Goal: Task Accomplishment & Management: Use online tool/utility

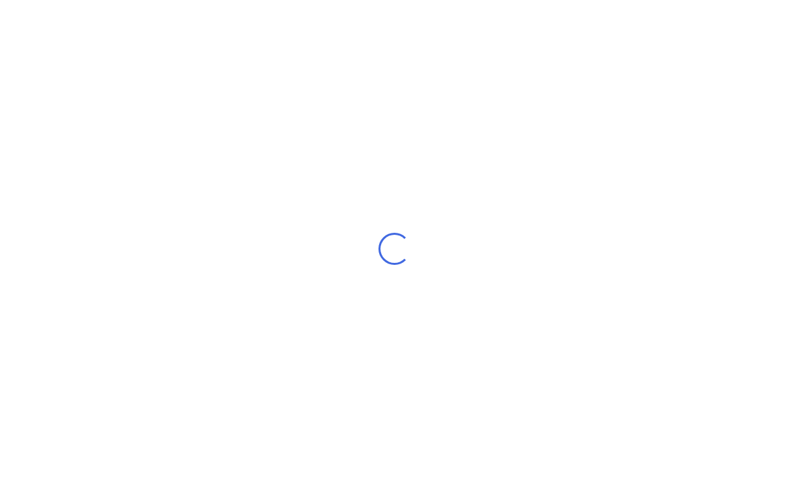
scroll to position [23, 0]
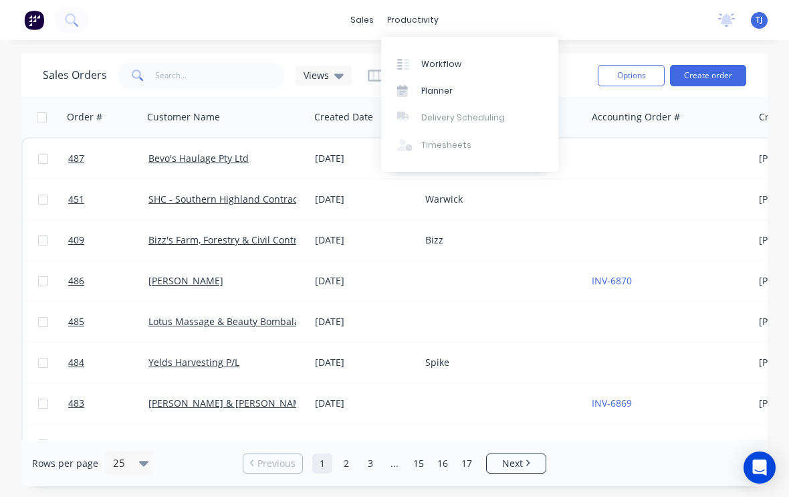
click at [452, 64] on div "Workflow" at bounding box center [441, 64] width 40 height 12
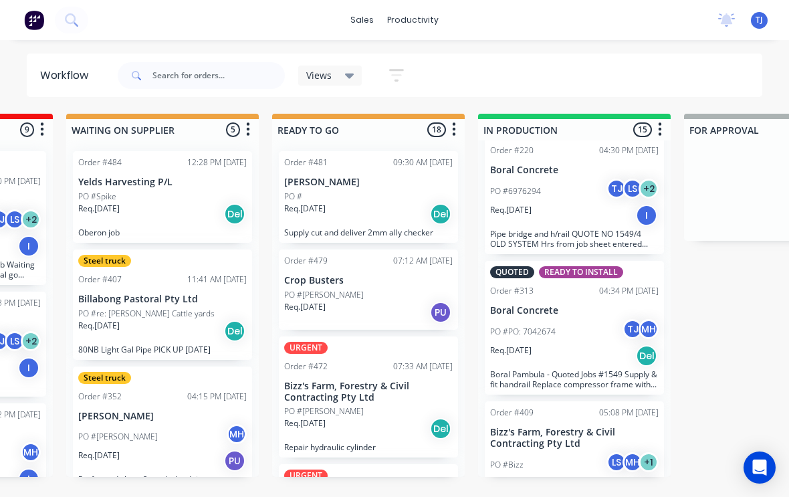
scroll to position [1506, 0]
click at [569, 453] on div "PO #Bizz LS MH + 1" at bounding box center [574, 465] width 169 height 25
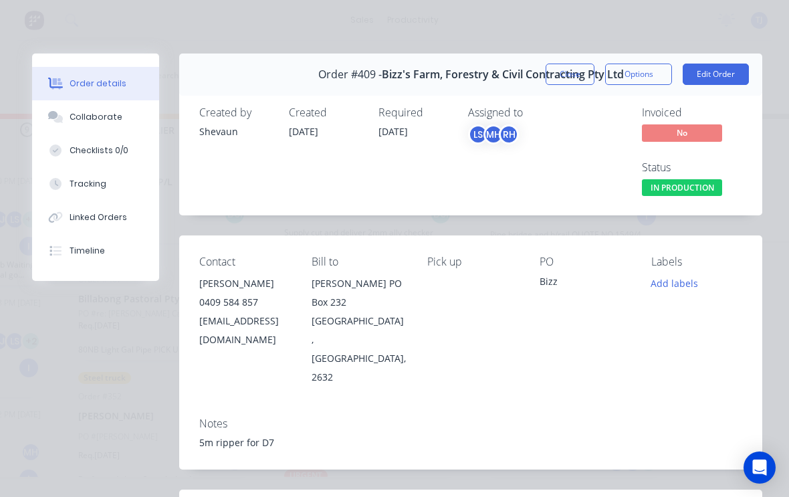
click at [722, 75] on button "Edit Order" at bounding box center [716, 74] width 66 height 21
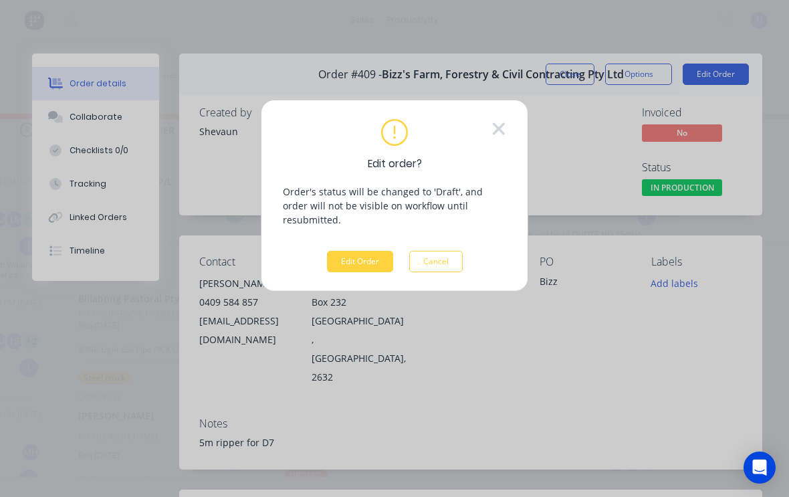
click at [352, 252] on button "Edit Order" at bounding box center [360, 261] width 66 height 21
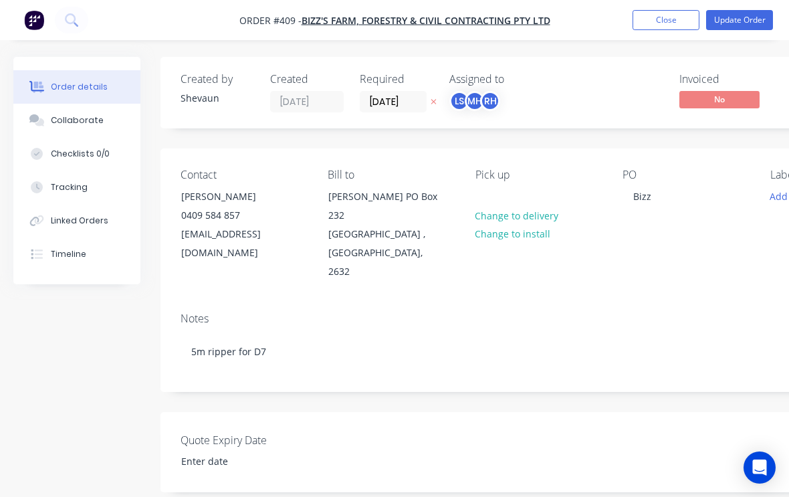
click at [66, 190] on div "Tracking" at bounding box center [69, 187] width 37 height 12
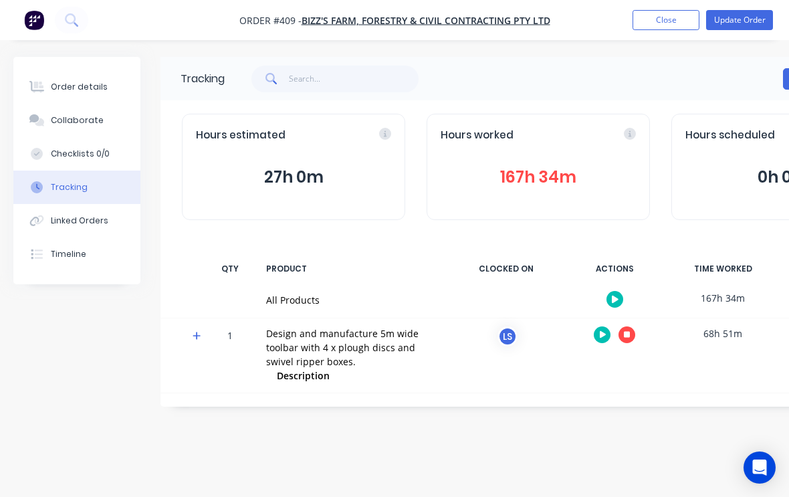
click at [338, 346] on div "Design and manufacture 5m wide toolbar with 4 x plough discs and swivel ripper …" at bounding box center [353, 347] width 174 height 42
click at [591, 334] on div at bounding box center [615, 334] width 100 height 33
click at [600, 330] on icon "button" at bounding box center [603, 334] width 7 height 9
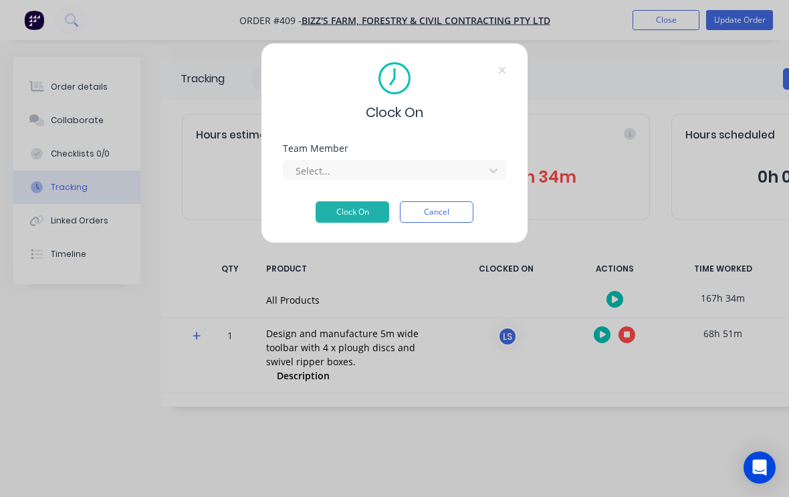
click at [508, 164] on div "Clock On Team Member Select... Clock On Cancel" at bounding box center [395, 143] width 268 height 201
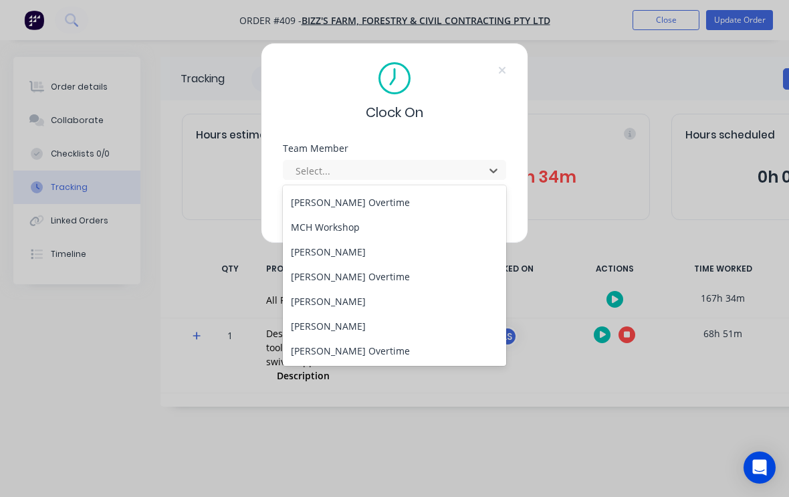
scroll to position [146, 0]
click at [341, 322] on div "[PERSON_NAME]" at bounding box center [394, 326] width 223 height 25
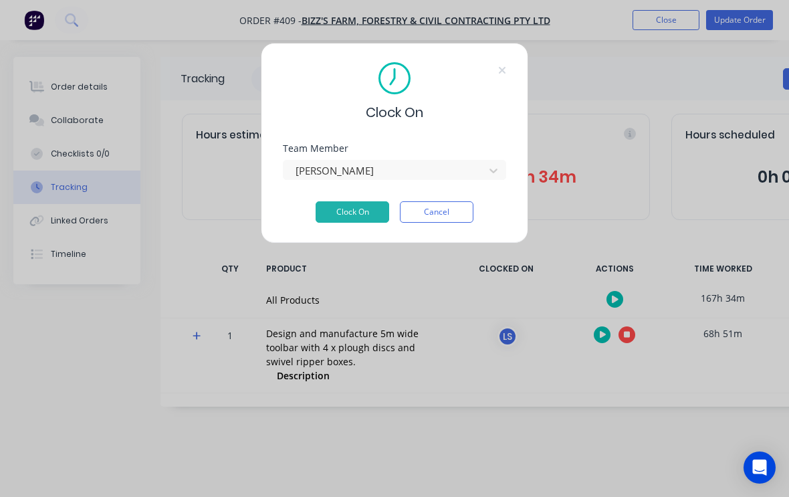
click at [360, 208] on button "Clock On" at bounding box center [353, 211] width 74 height 21
